Goal: Task Accomplishment & Management: Use online tool/utility

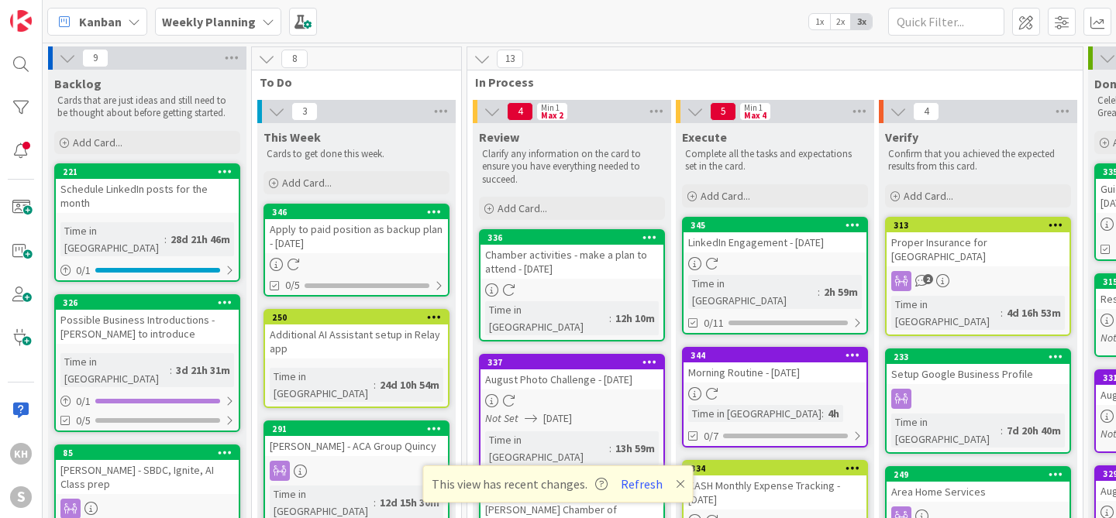
scroll to position [118, 239]
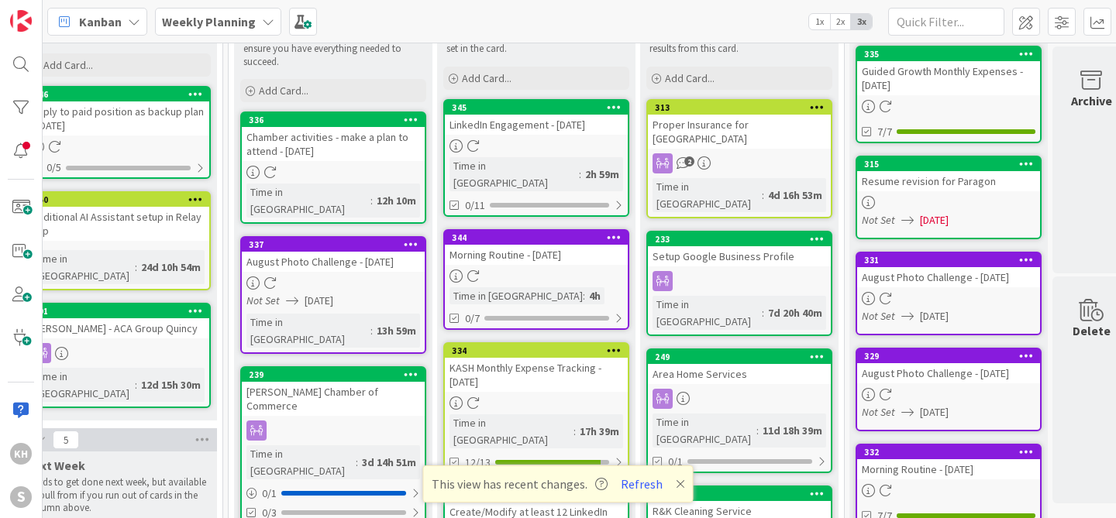
click at [615, 106] on icon at bounding box center [614, 107] width 15 height 11
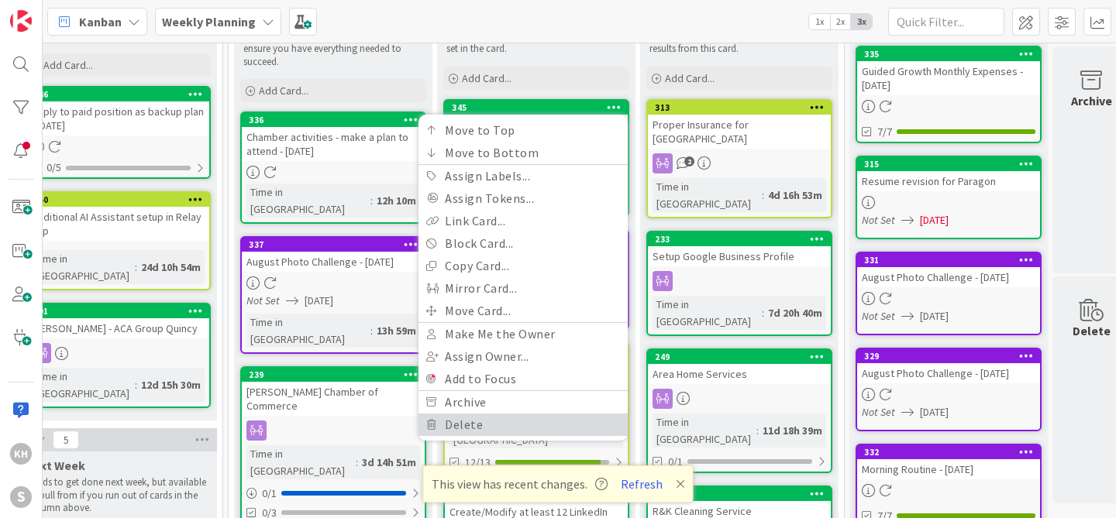
click at [480, 421] on link "Delete" at bounding box center [522, 425] width 209 height 22
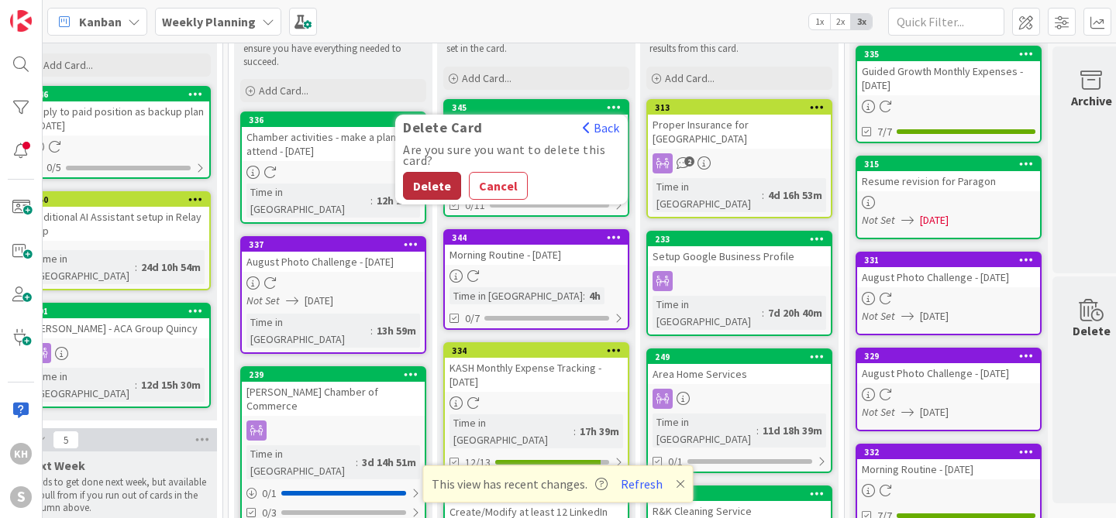
click at [439, 188] on button "Delete" at bounding box center [432, 186] width 58 height 28
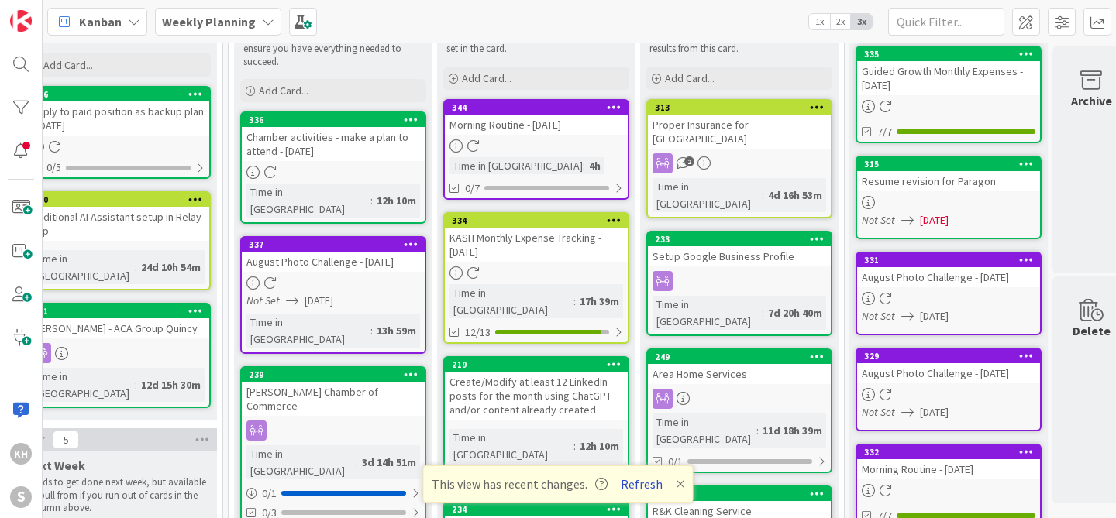
click at [654, 481] on button "Refresh" at bounding box center [641, 484] width 53 height 20
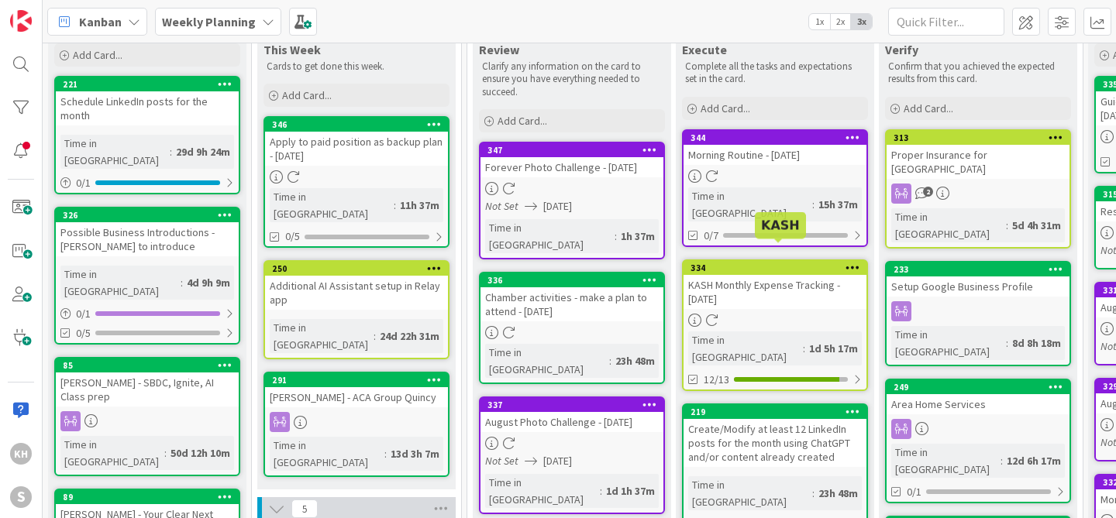
scroll to position [91, 0]
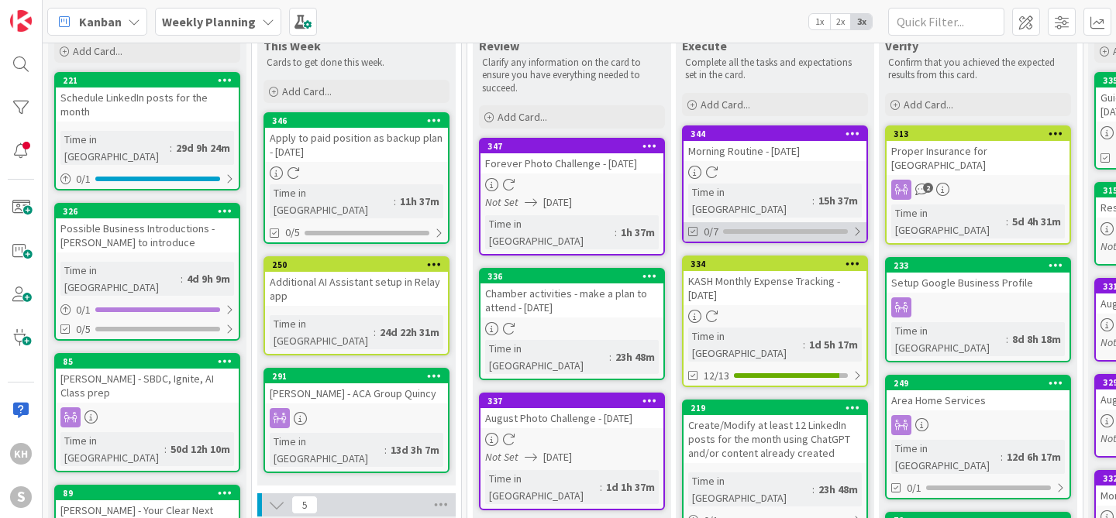
click at [855, 225] on div at bounding box center [856, 231] width 9 height 12
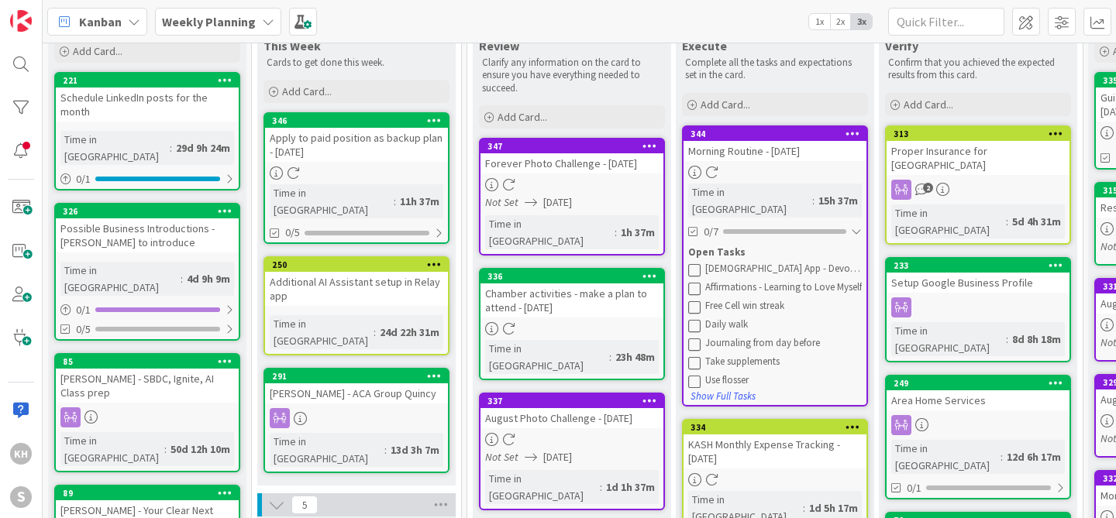
click at [697, 263] on icon at bounding box center [694, 269] width 12 height 12
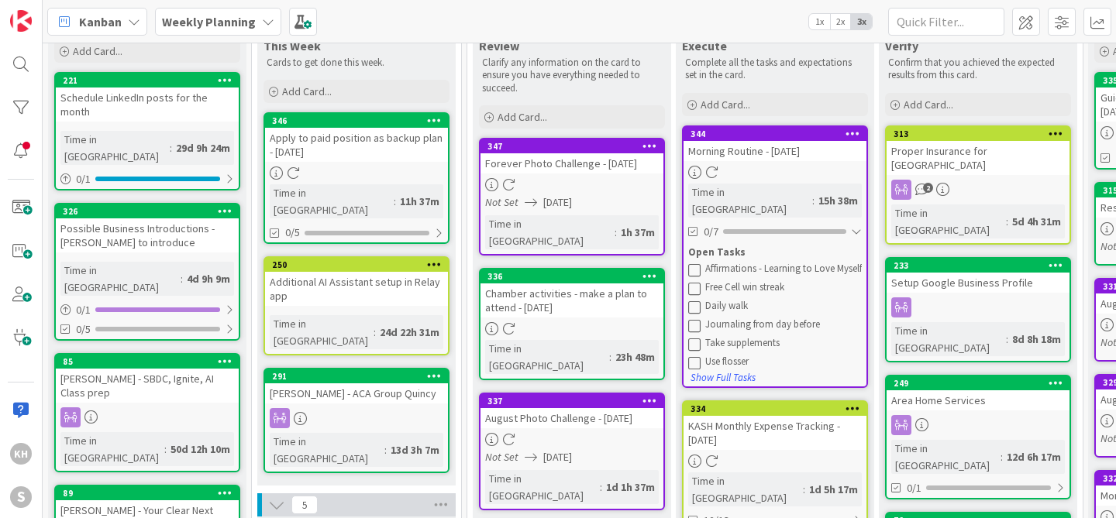
click at [697, 263] on icon at bounding box center [694, 269] width 12 height 12
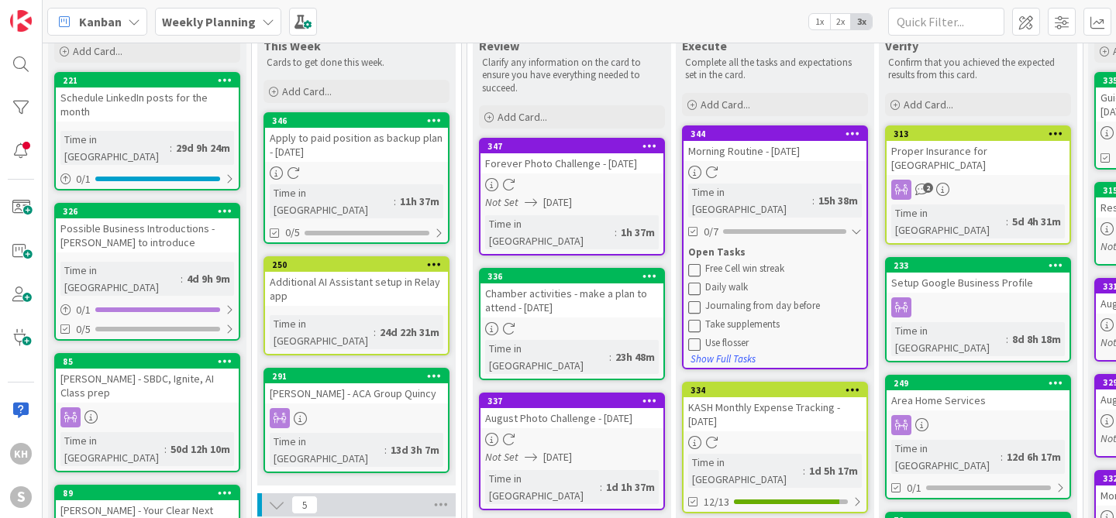
click at [697, 263] on icon at bounding box center [694, 269] width 12 height 12
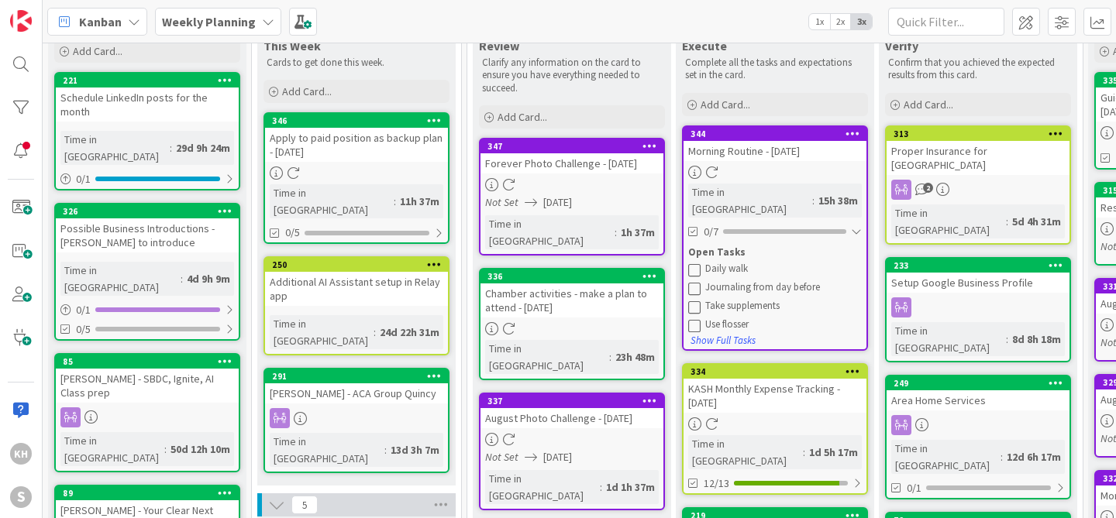
click at [697, 263] on icon at bounding box center [694, 269] width 12 height 12
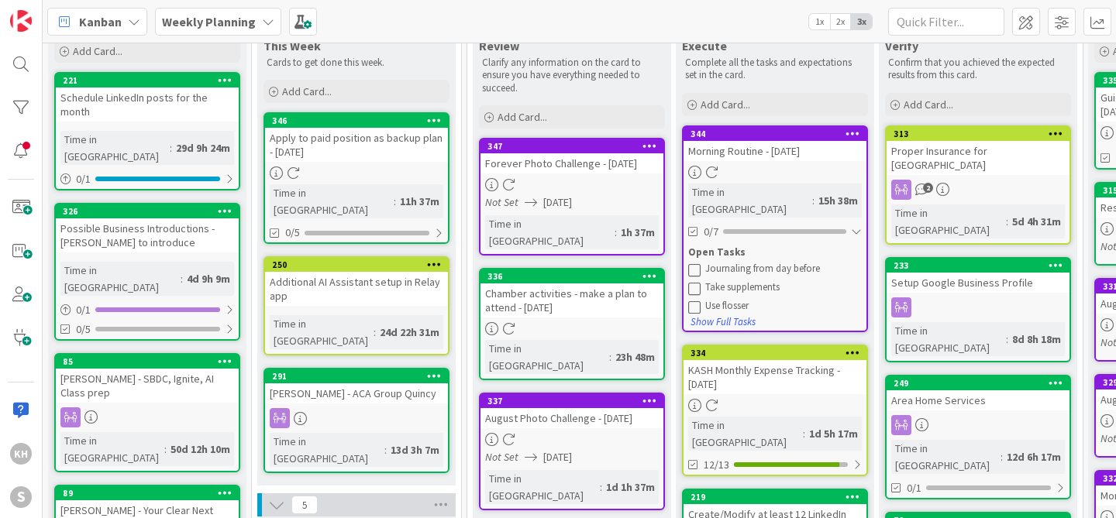
click at [697, 263] on icon at bounding box center [694, 269] width 12 height 12
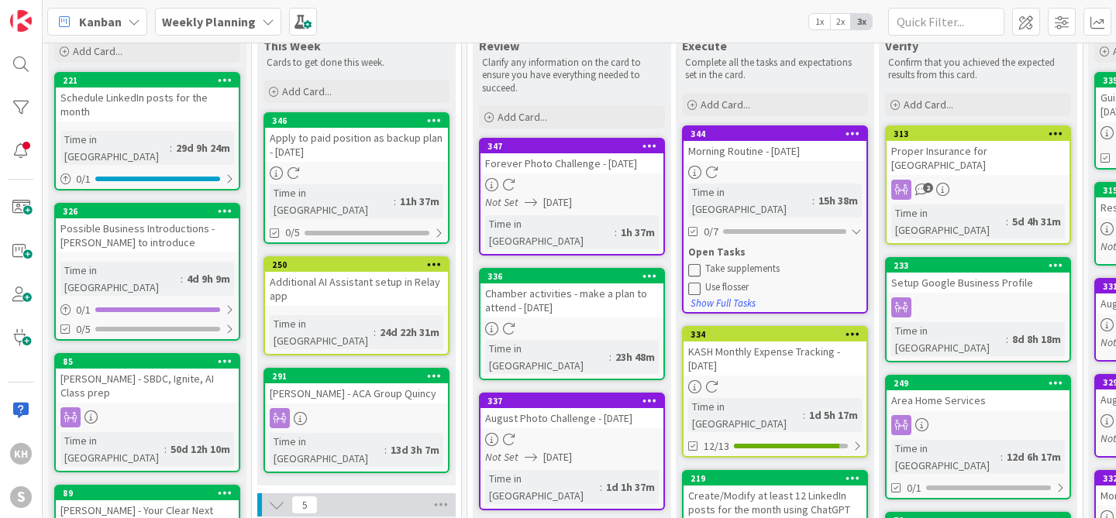
click at [697, 263] on icon at bounding box center [694, 269] width 12 height 12
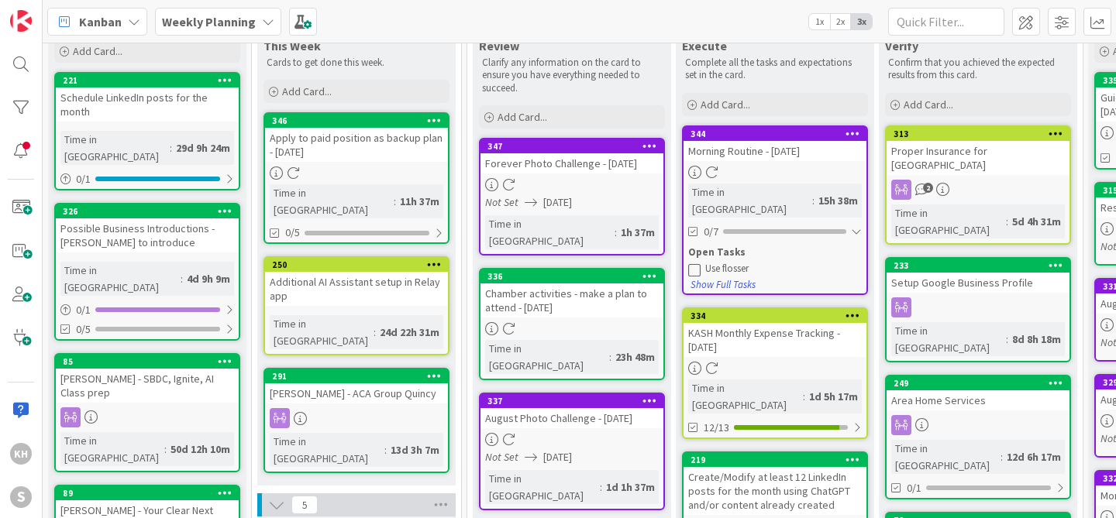
click at [697, 263] on icon at bounding box center [694, 269] width 12 height 12
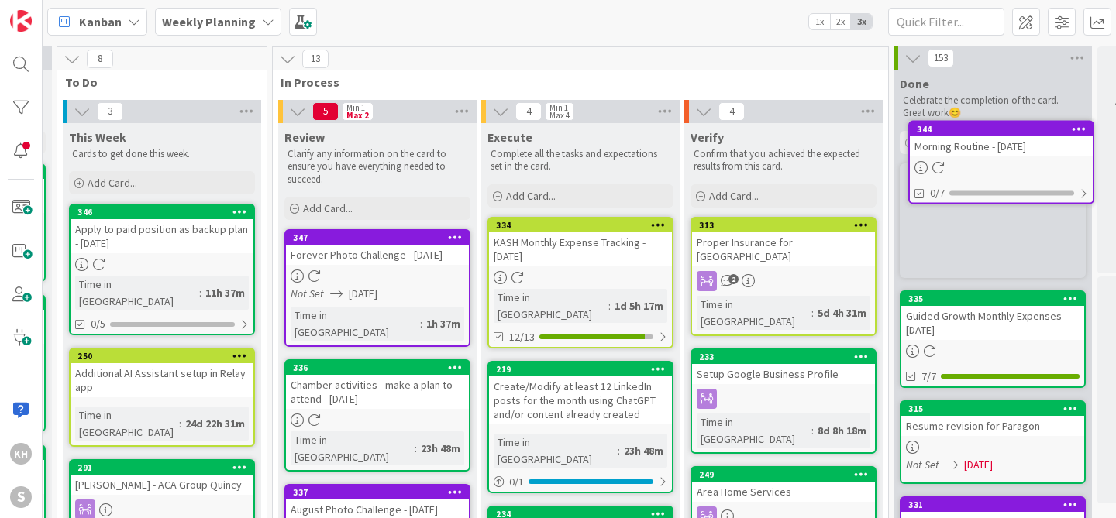
scroll to position [0, 270]
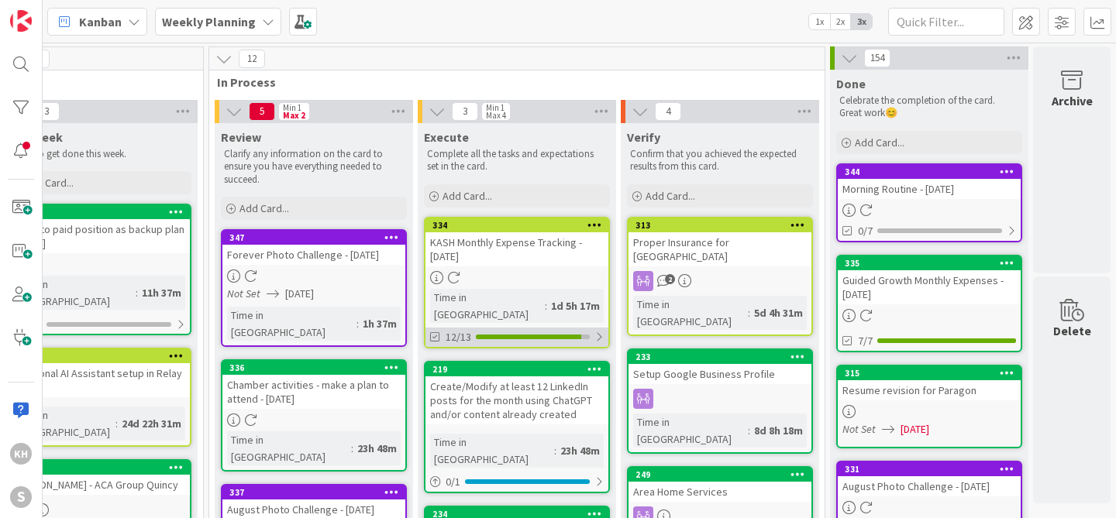
click at [594, 331] on div at bounding box center [598, 337] width 9 height 12
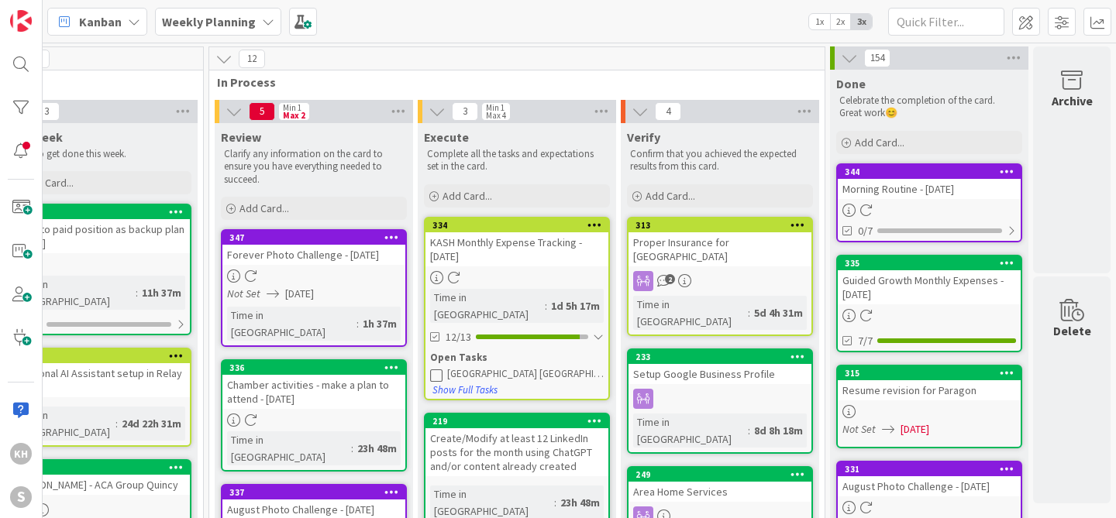
click at [430, 369] on icon at bounding box center [436, 375] width 12 height 12
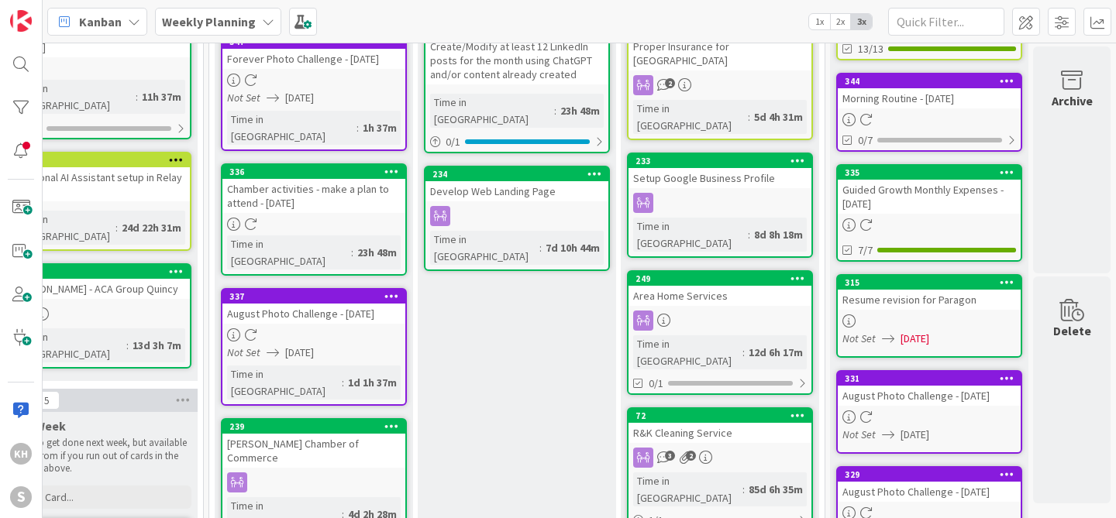
scroll to position [218, 270]
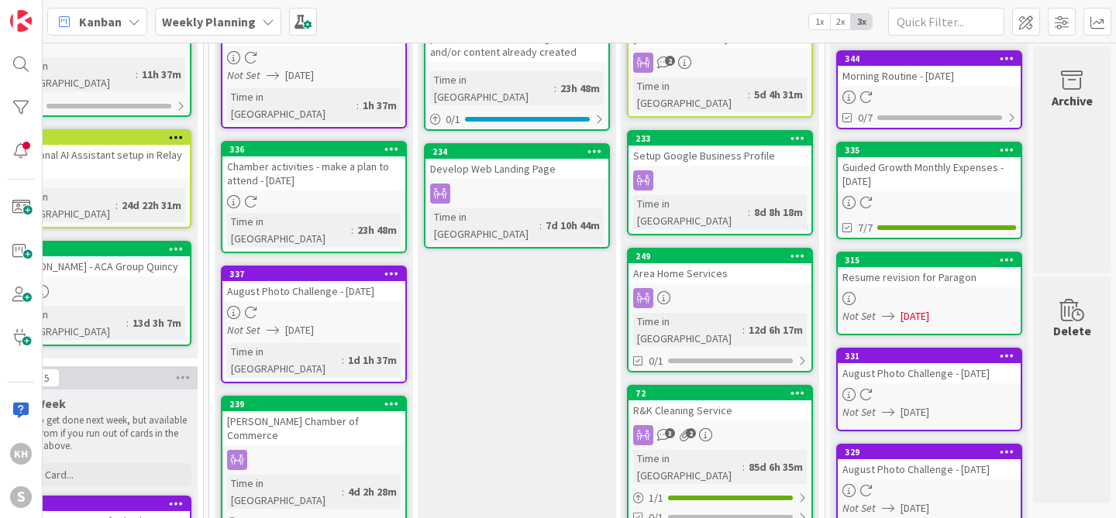
click at [587, 146] on icon at bounding box center [594, 151] width 15 height 11
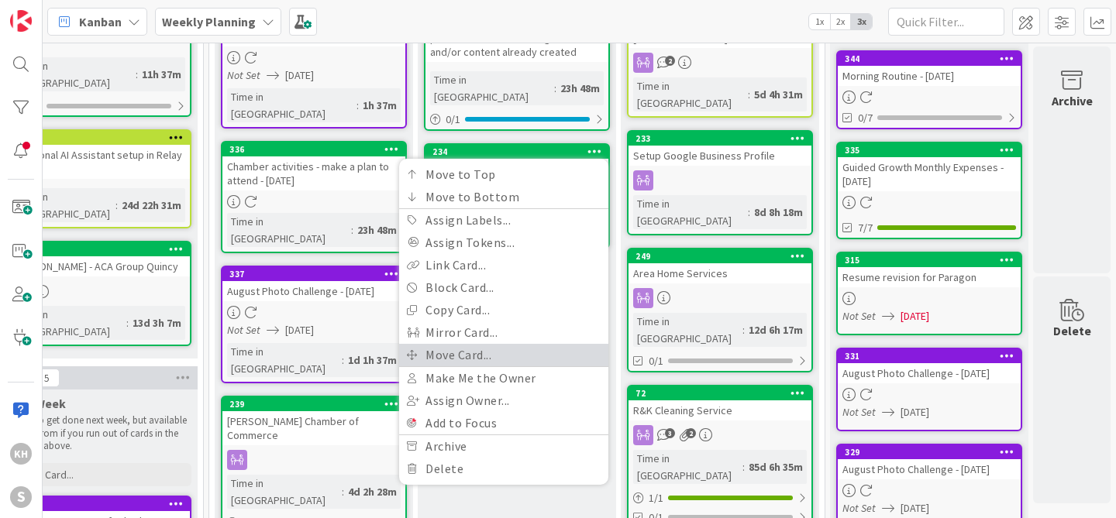
click at [424, 344] on link "Move Card..." at bounding box center [503, 355] width 209 height 22
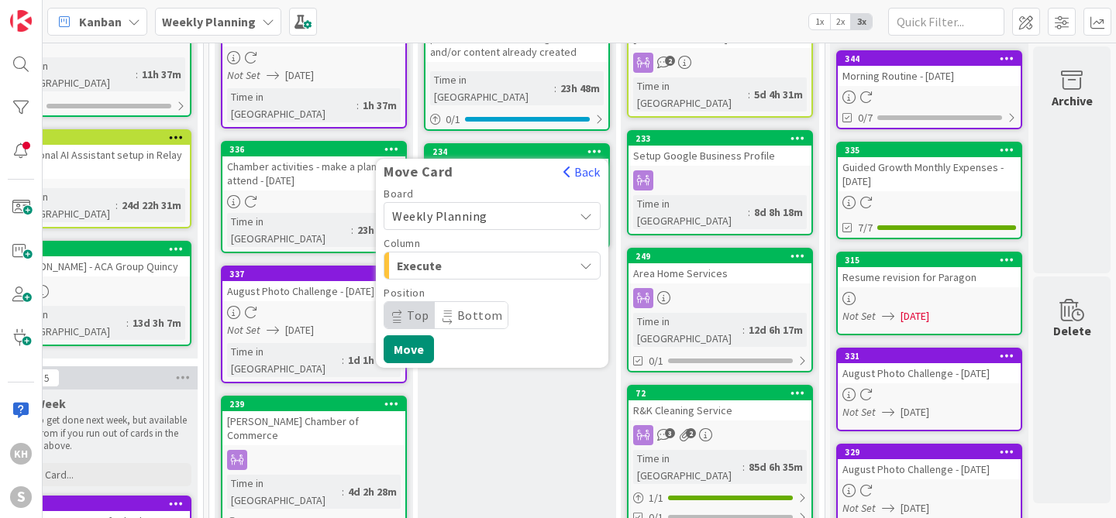
click at [580, 260] on icon "button" at bounding box center [586, 266] width 12 height 12
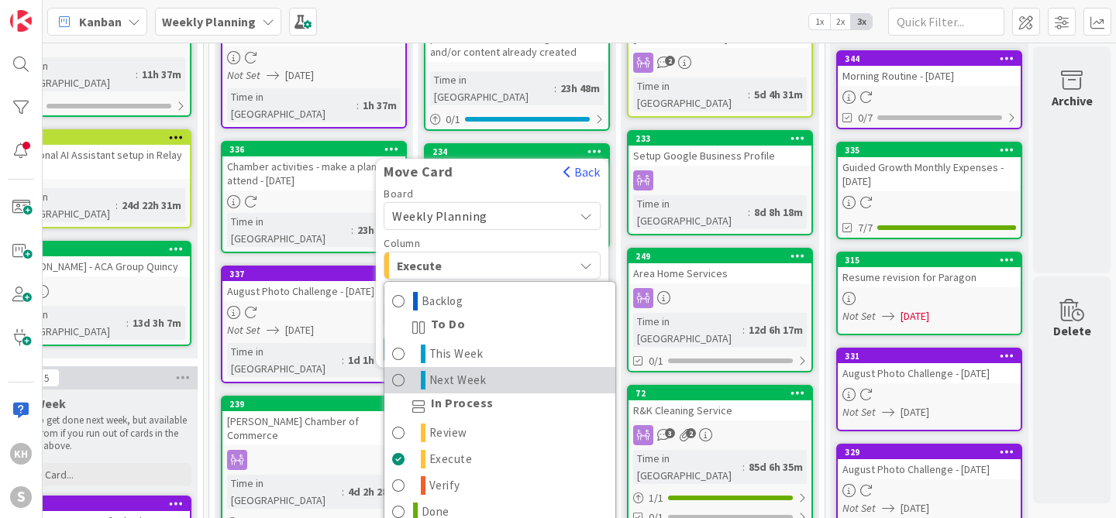
click at [432, 371] on span "Next Week" at bounding box center [457, 380] width 57 height 19
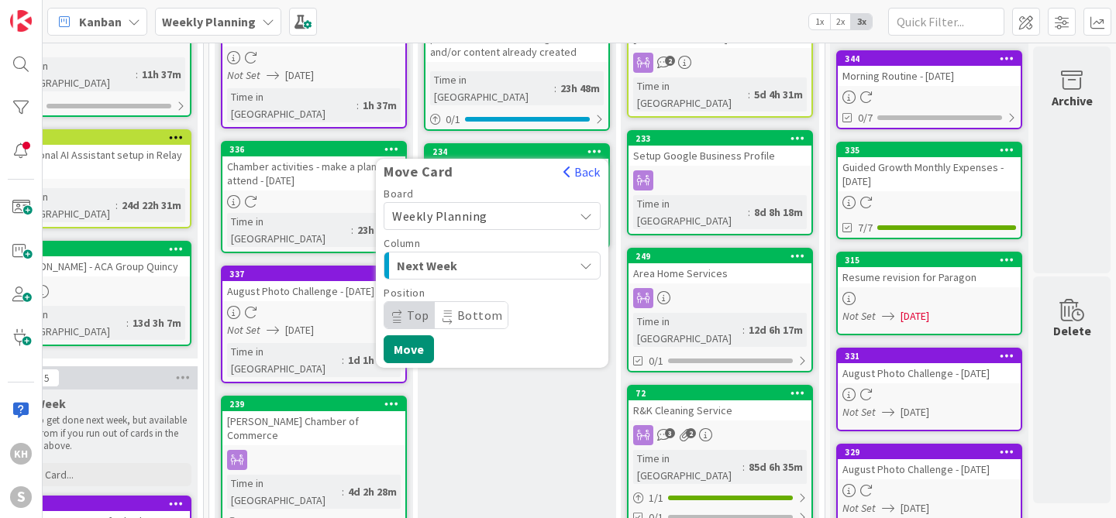
click at [580, 260] on icon "button" at bounding box center [586, 266] width 12 height 12
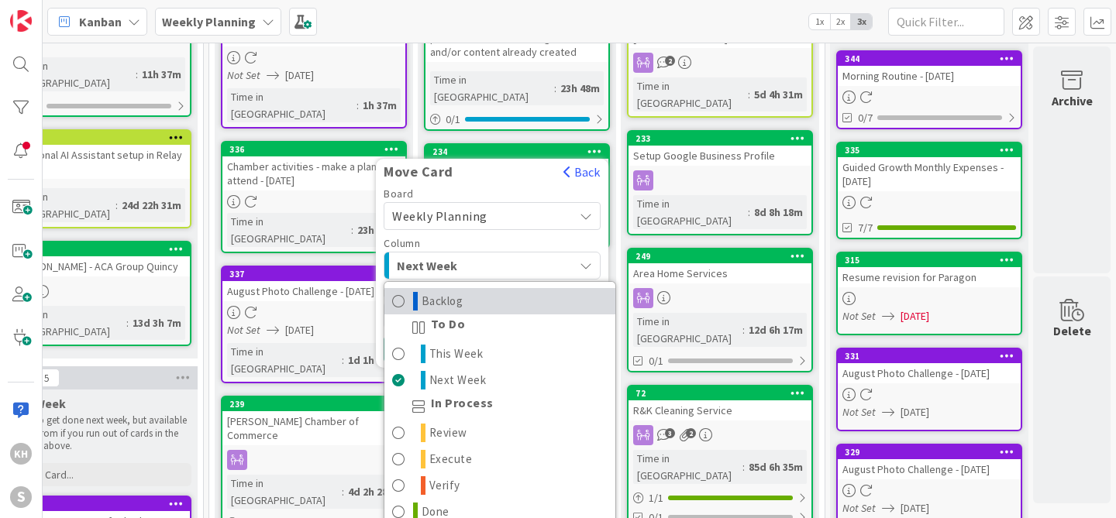
click at [494, 288] on link "Backlog" at bounding box center [499, 301] width 231 height 26
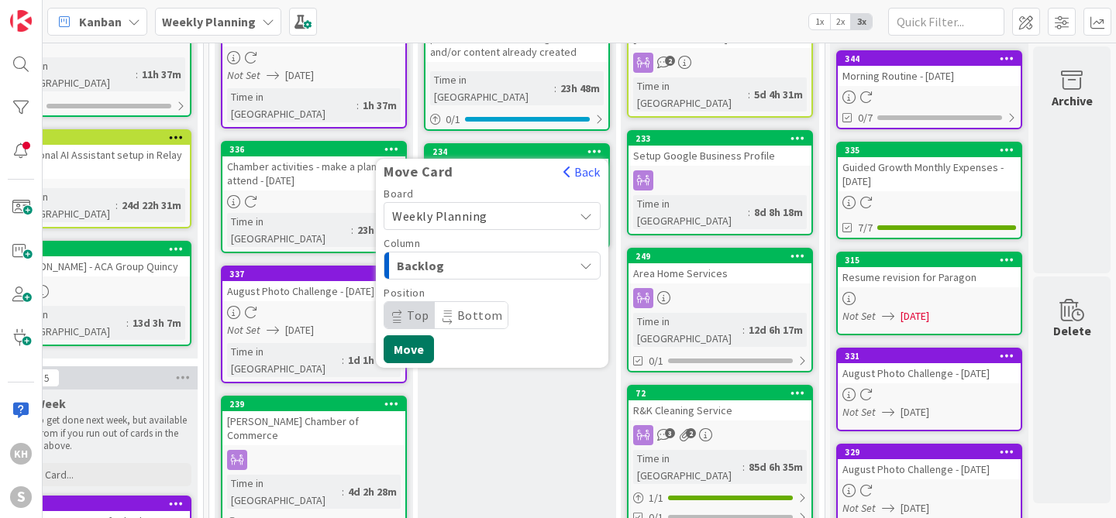
click at [395, 335] on button "Move" at bounding box center [409, 349] width 50 height 28
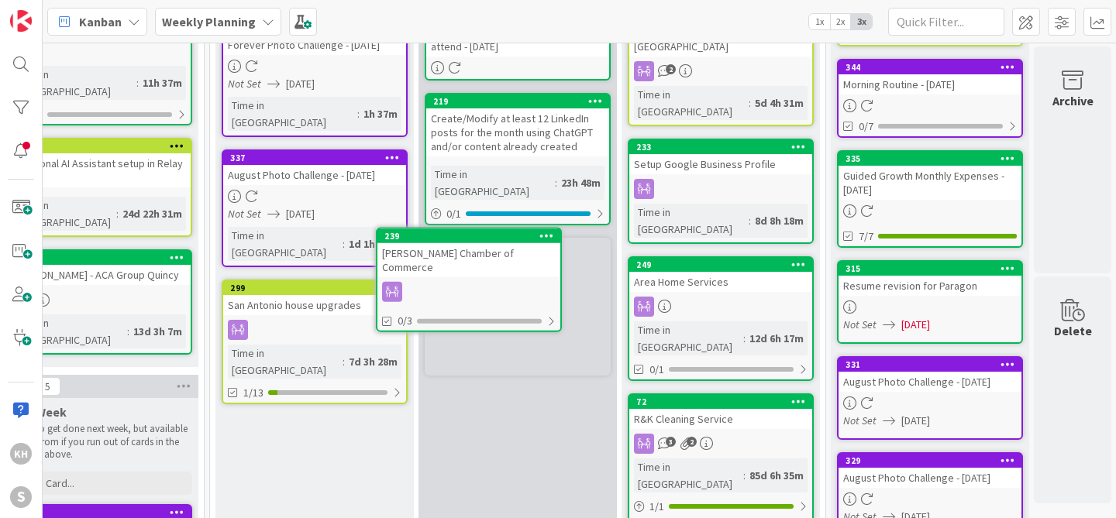
scroll to position [209, 257]
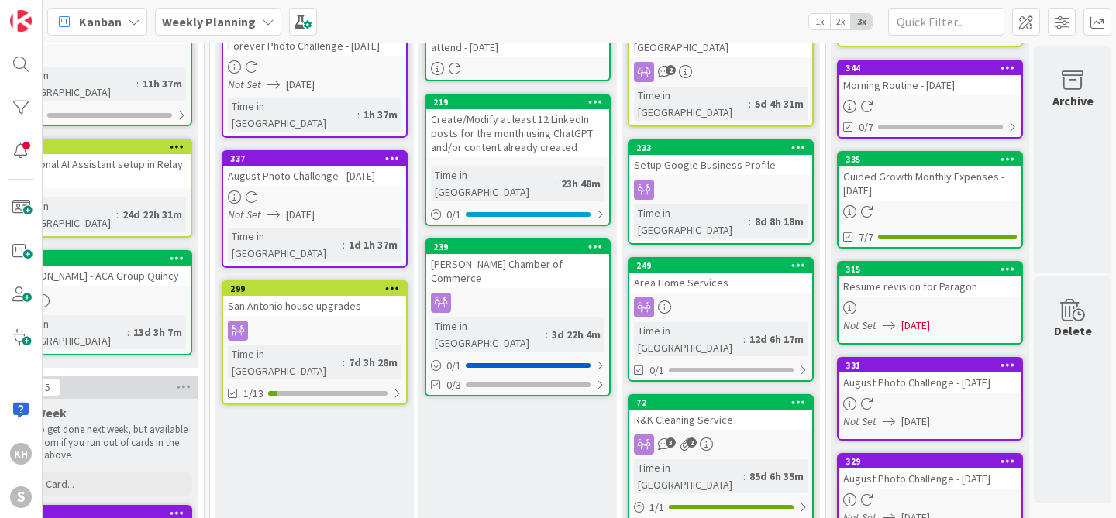
drag, startPoint x: 300, startPoint y: 188, endPoint x: 166, endPoint y: 2, distance: 229.2
